Goal: Task Accomplishment & Management: Complete application form

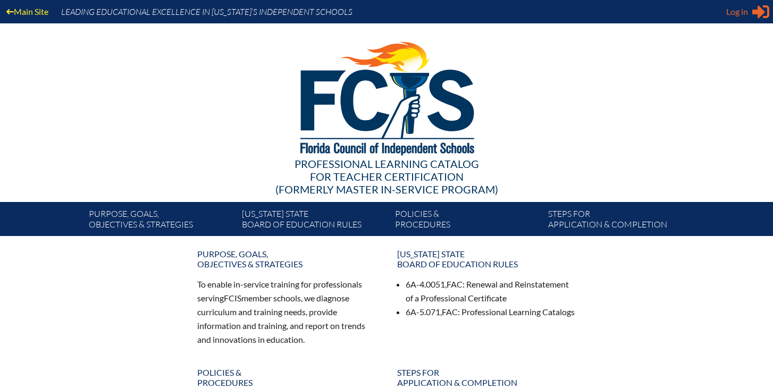
type input "[EMAIL_ADDRESS][DOMAIN_NAME]"
click at [743, 16] on span "Log in" at bounding box center [737, 11] width 22 height 13
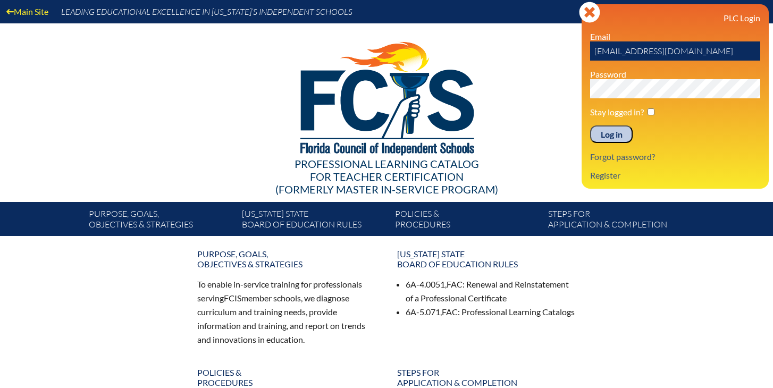
click at [607, 137] on input "Log in" at bounding box center [611, 134] width 43 height 18
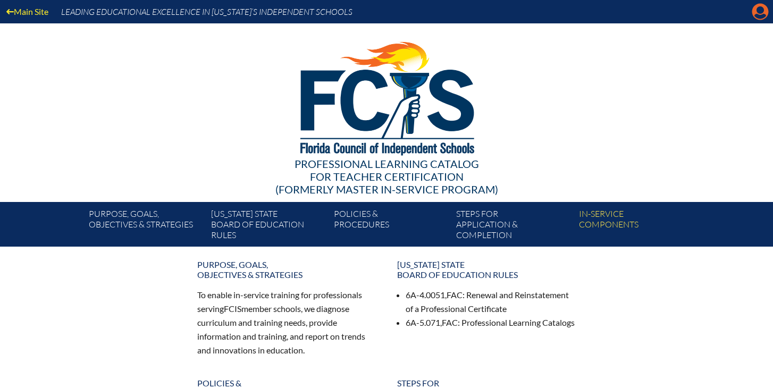
click at [753, 19] on icon "Manage account" at bounding box center [759, 11] width 17 height 17
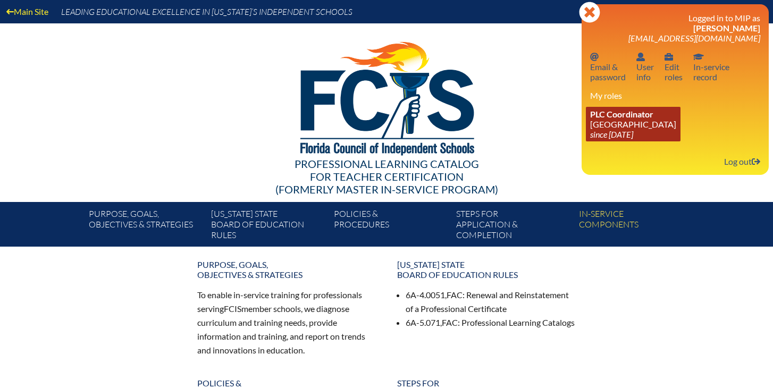
click at [607, 134] on icon "since [DATE]" at bounding box center [611, 134] width 43 height 10
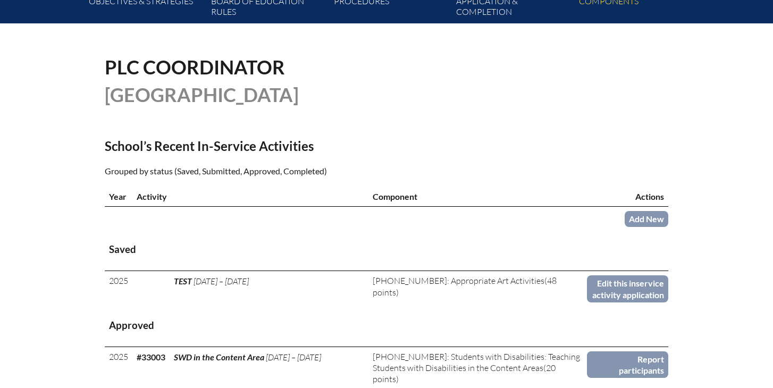
scroll to position [244, 0]
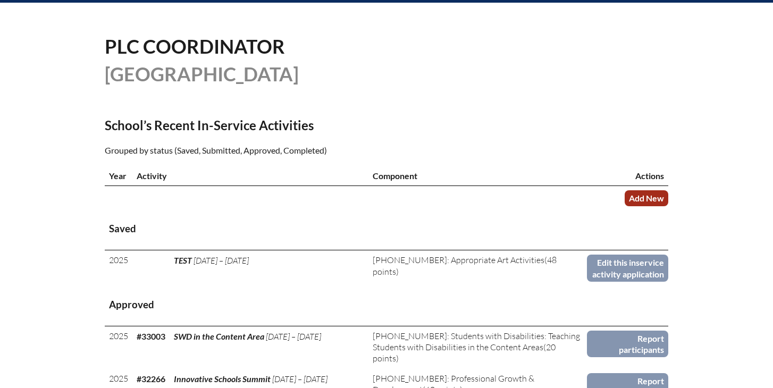
click at [628, 206] on link "Add New" at bounding box center [646, 197] width 44 height 15
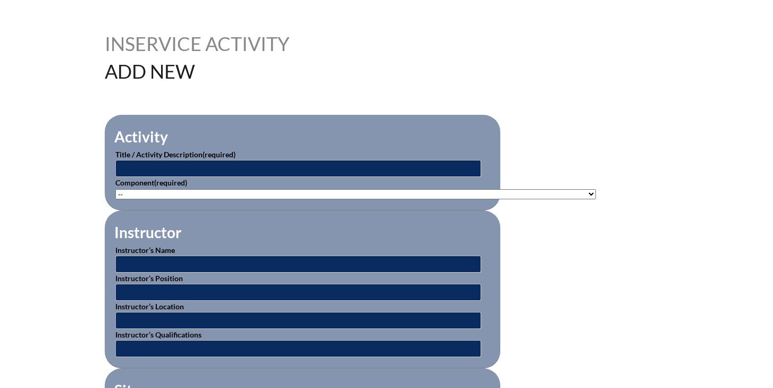
scroll to position [262, 0]
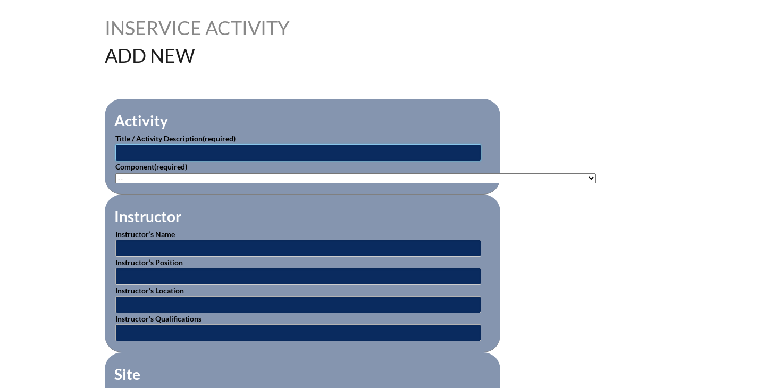
click at [236, 152] on input "text" at bounding box center [298, 152] width 366 height 17
type input "AP Summer Institute"
click at [188, 174] on select"]"] "-- 1-000-001: Appropriate Art Activities 1-000-002: Concept and Art Process for…" at bounding box center [355, 178] width 480 height 10
select select"]"] "20468"
click at [115, 173] on select"]"] "-- 1-000-001: Appropriate Art Activities 1-000-002: Concept and Art Process for…" at bounding box center [355, 178] width 480 height 10
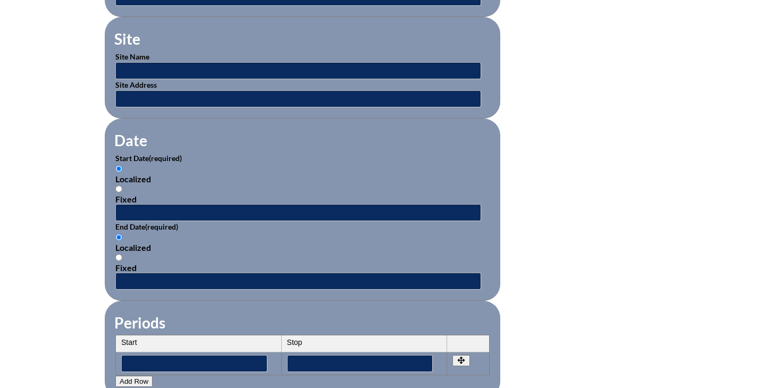
scroll to position [599, 0]
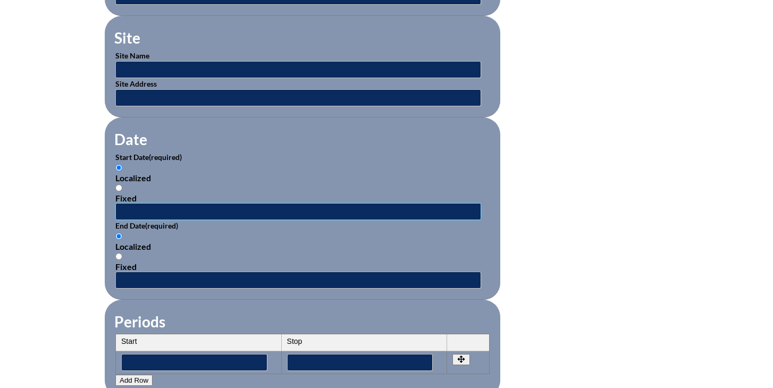
click at [191, 207] on input "text" at bounding box center [298, 211] width 366 height 17
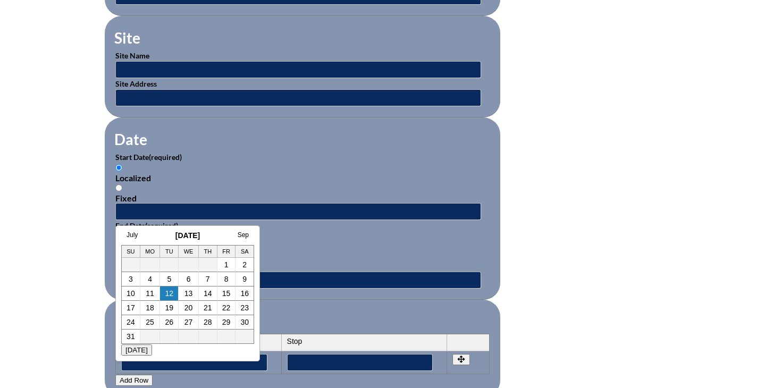
click at [131, 230] on div "July August 2025 Sep Su Mo Tu We Th Fr Sa 1 2 3 4 5 6 7 8 9 10 11 12 13 14 15 1…" at bounding box center [187, 293] width 145 height 136
click at [131, 235] on link "July" at bounding box center [131, 234] width 11 height 7
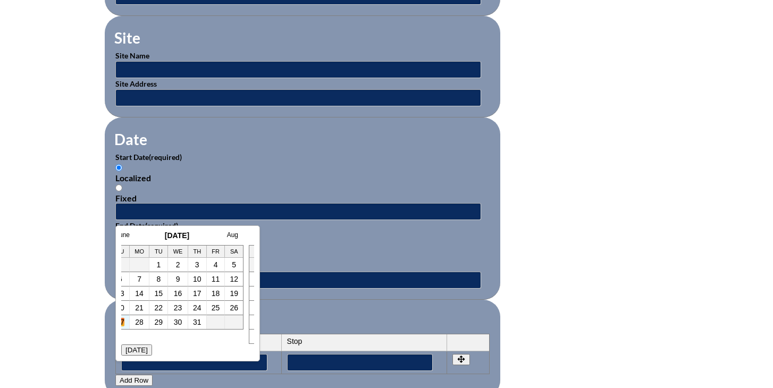
click at [123, 321] on link "27" at bounding box center [120, 322] width 9 height 9
type input "2025-07-27 11:55 AM"
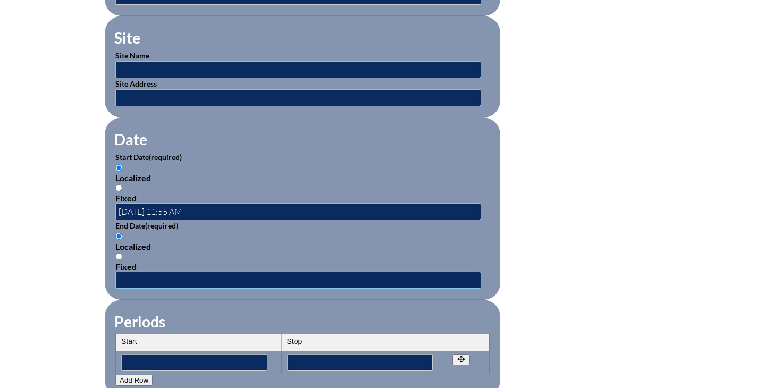
click at [174, 274] on input "text" at bounding box center [298, 280] width 366 height 17
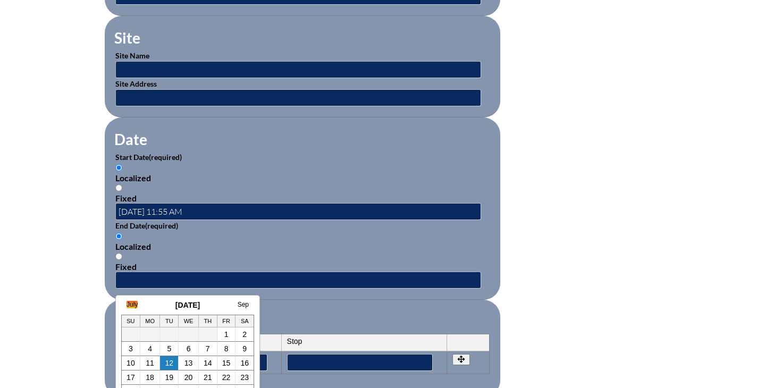
click at [134, 307] on link "July" at bounding box center [131, 304] width 11 height 7
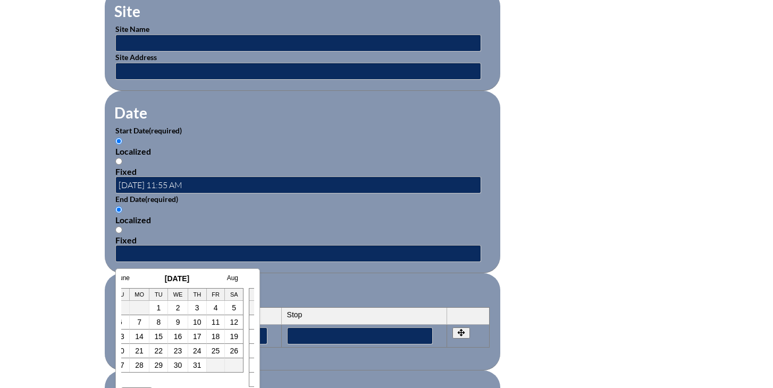
scroll to position [634, 0]
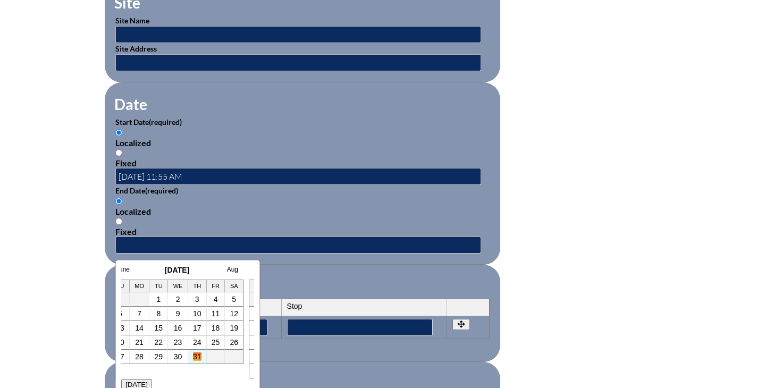
click at [197, 359] on link "31" at bounding box center [197, 356] width 9 height 9
type input "[DATE] 11:55 AM"
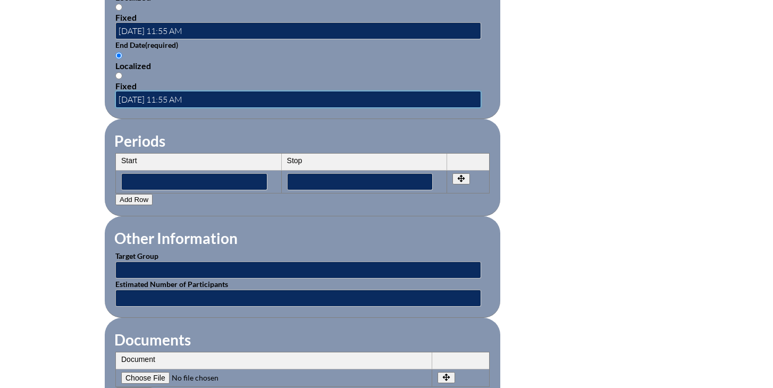
scroll to position [823, 0]
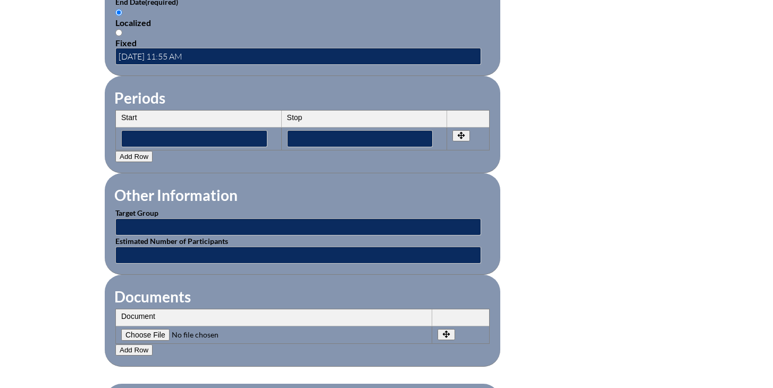
click at [141, 337] on input"] "file" at bounding box center [193, 335] width 145 height 12
type input"] "C:\fakepath\Canora, Dominic Summer AP Institute.pdf"
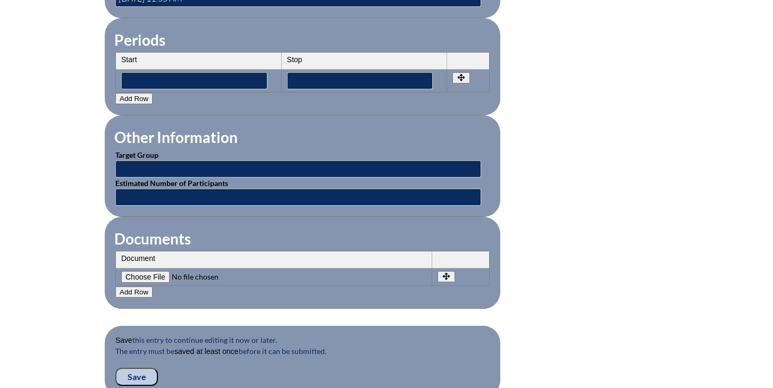
click at [141, 372] on input "Save" at bounding box center [136, 377] width 43 height 18
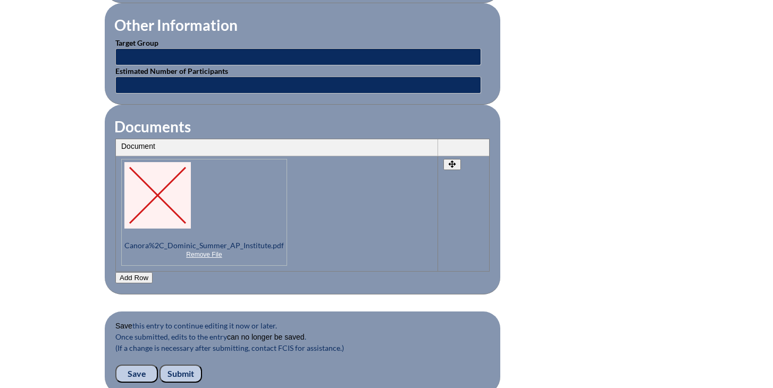
scroll to position [1110, 0]
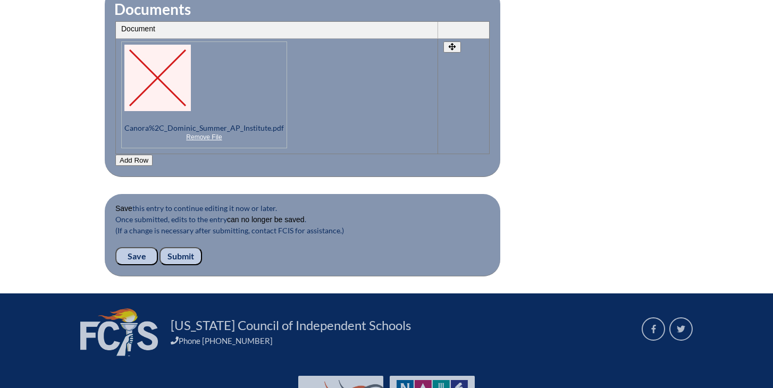
click at [182, 259] on input "Submit" at bounding box center [180, 256] width 43 height 18
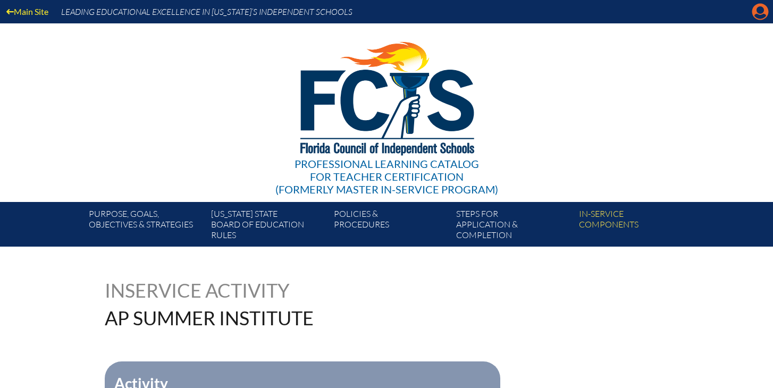
click at [758, 13] on icon "Manage account" at bounding box center [759, 11] width 17 height 17
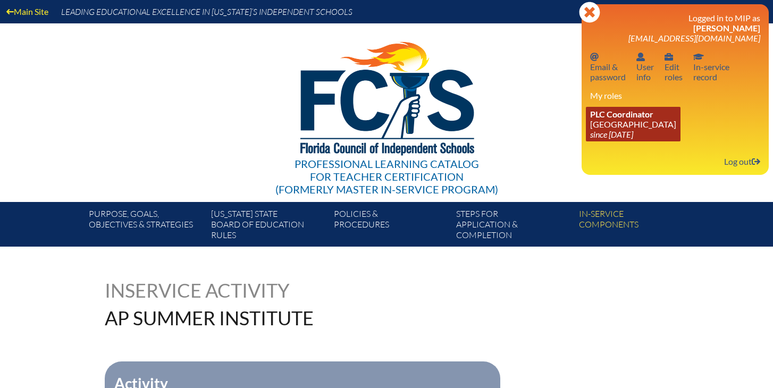
click at [602, 114] on span "PLC Coordinator" at bounding box center [621, 114] width 63 height 10
click at [607, 132] on icon "since [DATE]" at bounding box center [611, 134] width 43 height 10
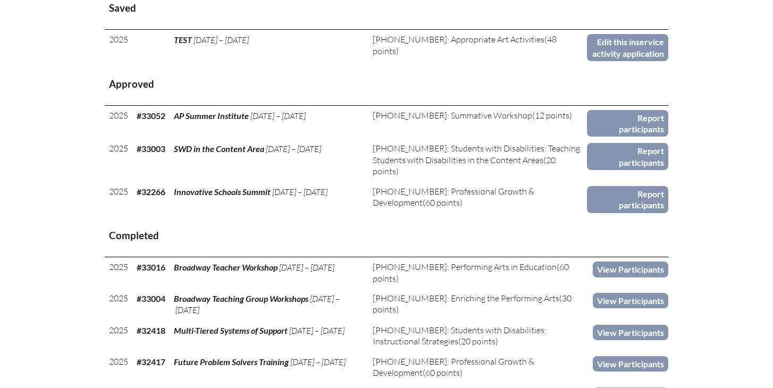
scroll to position [465, 0]
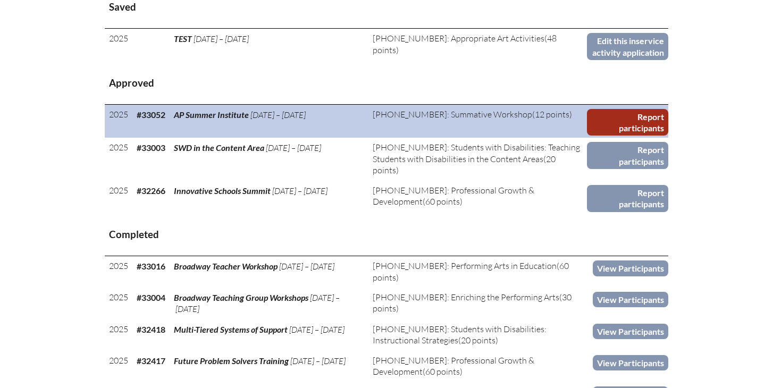
click at [611, 136] on link "Report participants" at bounding box center [627, 122] width 81 height 27
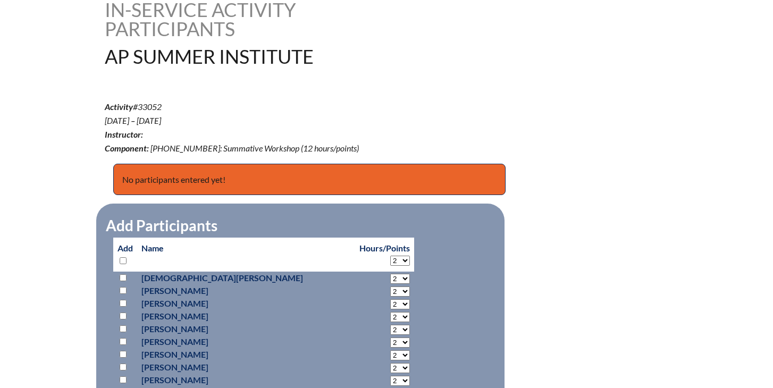
scroll to position [284, 0]
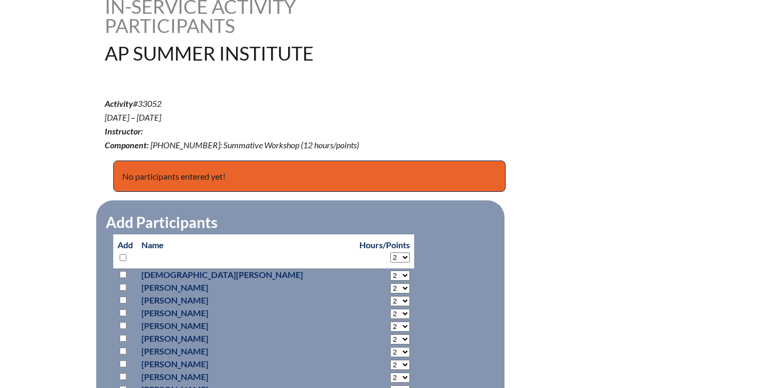
click at [390, 255] on select "2 3 4 5 6 7 8 9 10 11 12" at bounding box center [400, 257] width 20 height 10
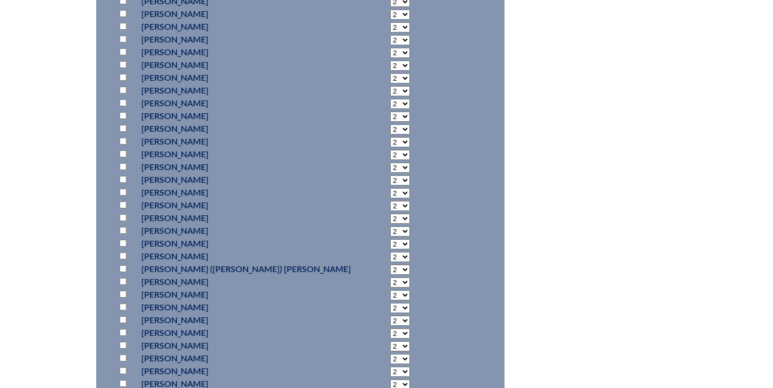
scroll to position [673, 0]
click at [124, 128] on input "checkbox" at bounding box center [123, 127] width 7 height 7
checkbox input "true"
select select "0"
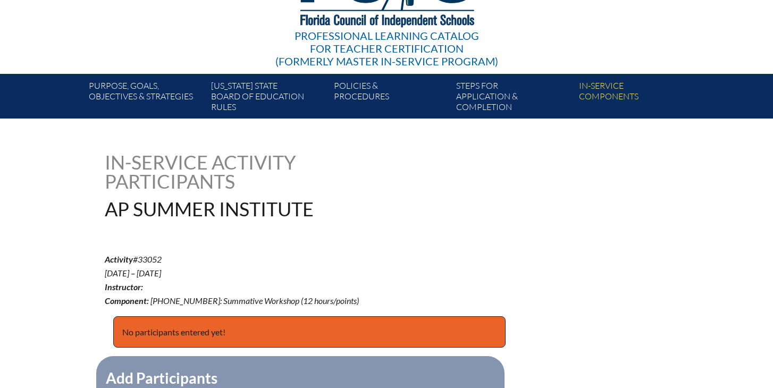
scroll to position [132, 0]
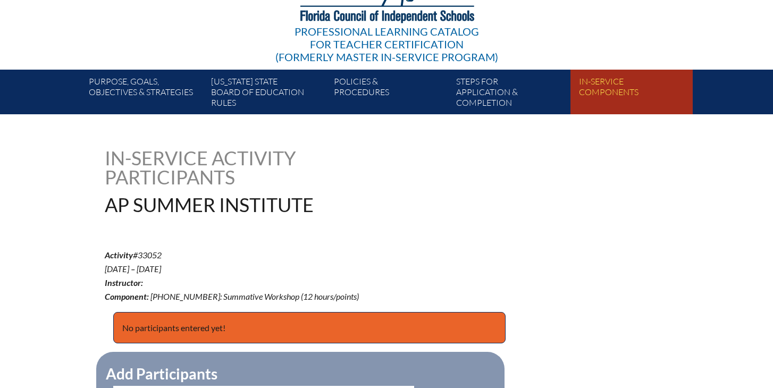
click at [588, 99] on link "In-service components" at bounding box center [635, 94] width 122 height 40
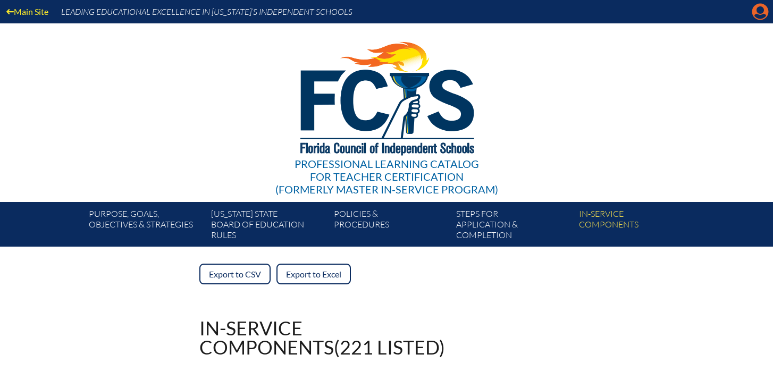
click at [762, 11] on icon "Manage account" at bounding box center [759, 11] width 17 height 17
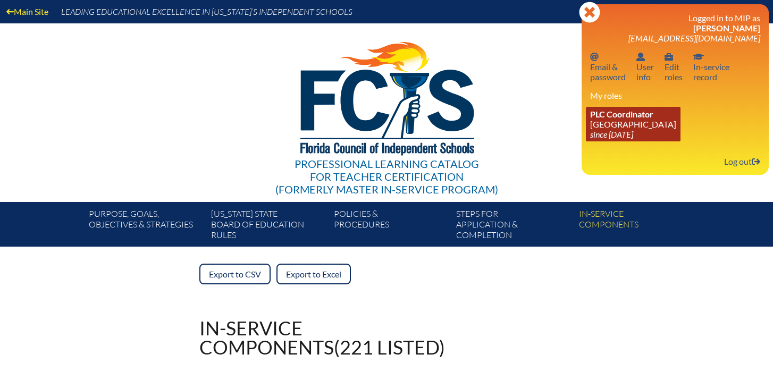
click at [628, 128] on link "PLC Coordinator [GEOGRAPHIC_DATA] since [DATE]" at bounding box center [633, 124] width 95 height 35
